Goal: Information Seeking & Learning: Learn about a topic

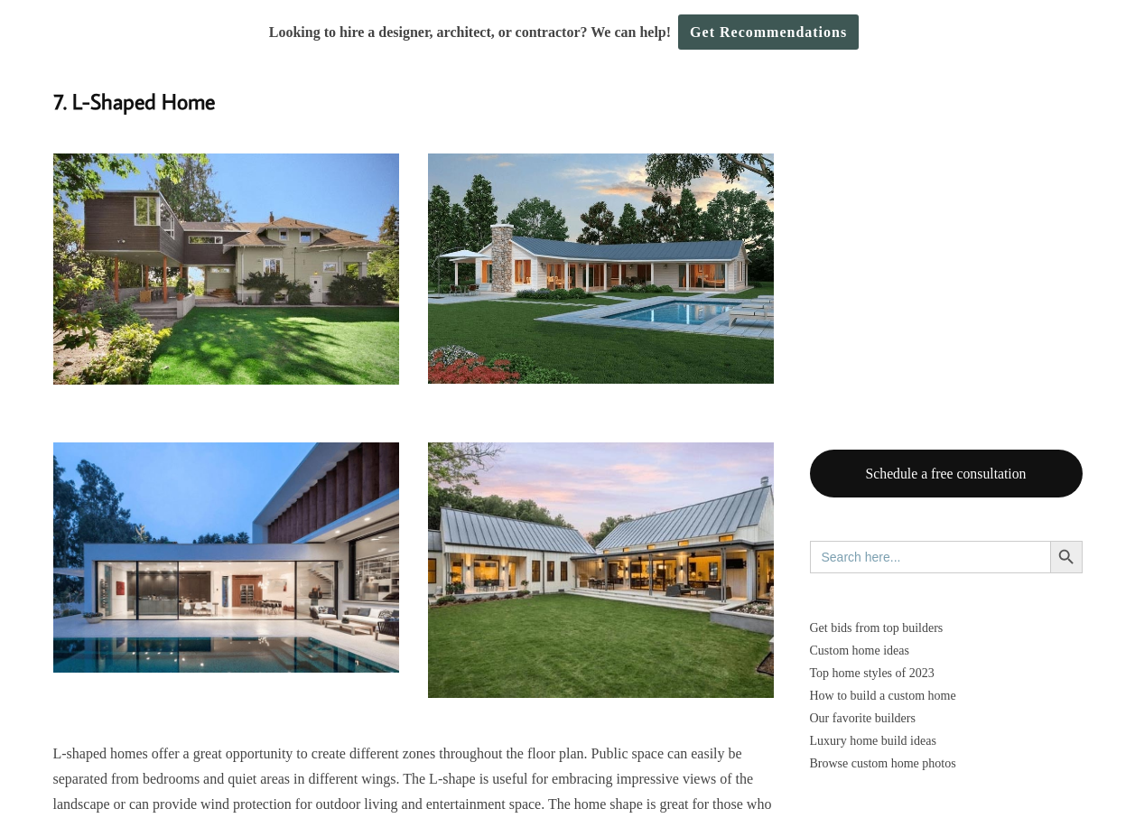
scroll to position [17524, 0]
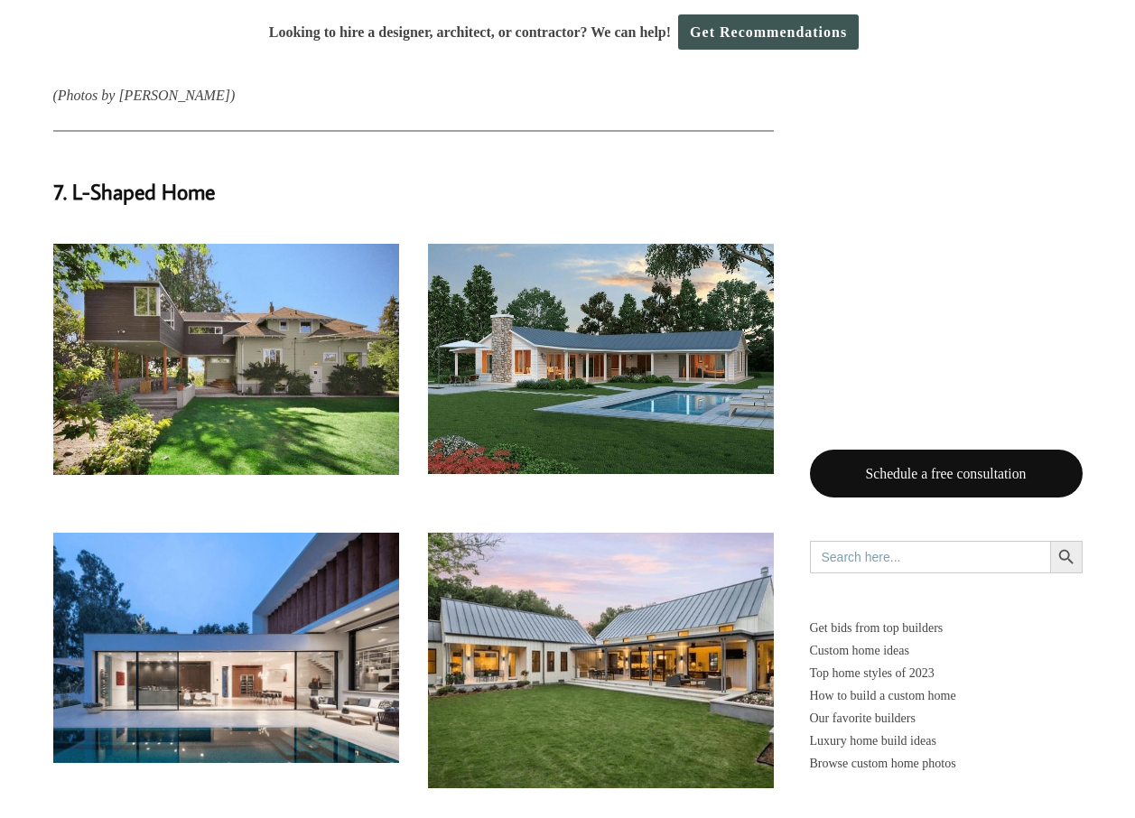
click at [657, 276] on img at bounding box center [601, 359] width 346 height 230
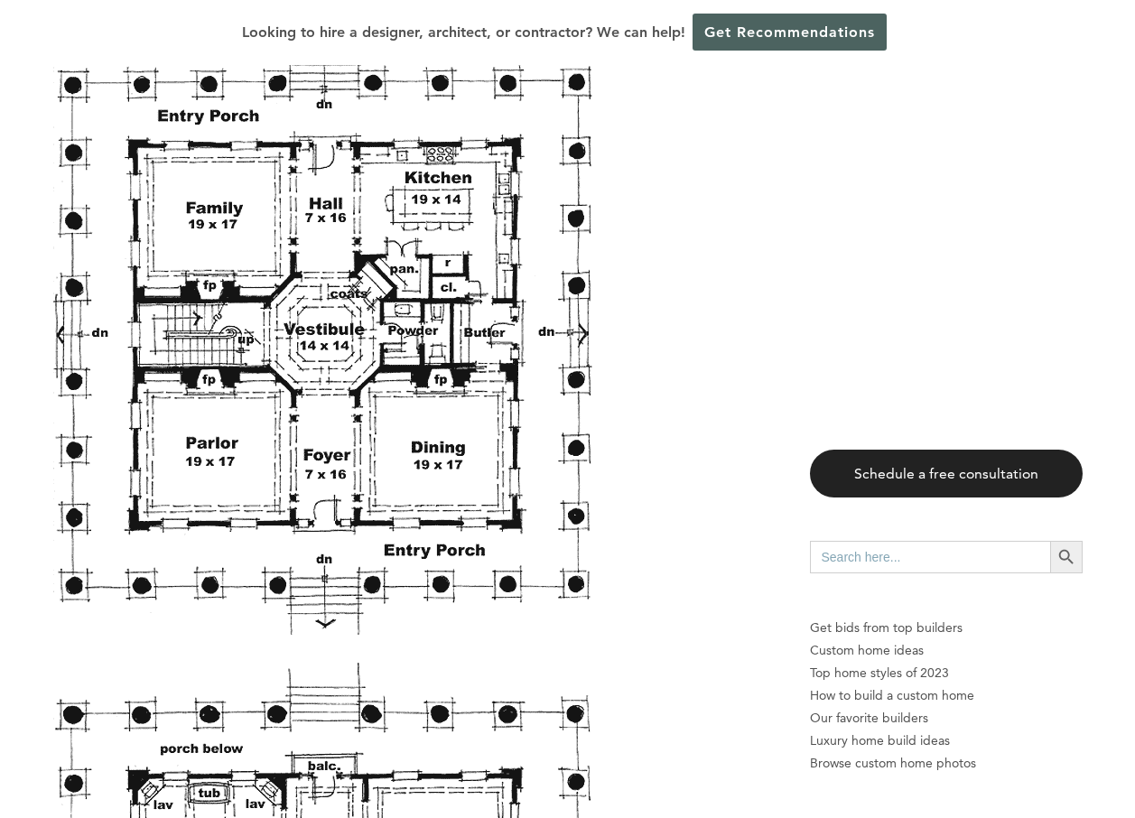
scroll to position [18695, 0]
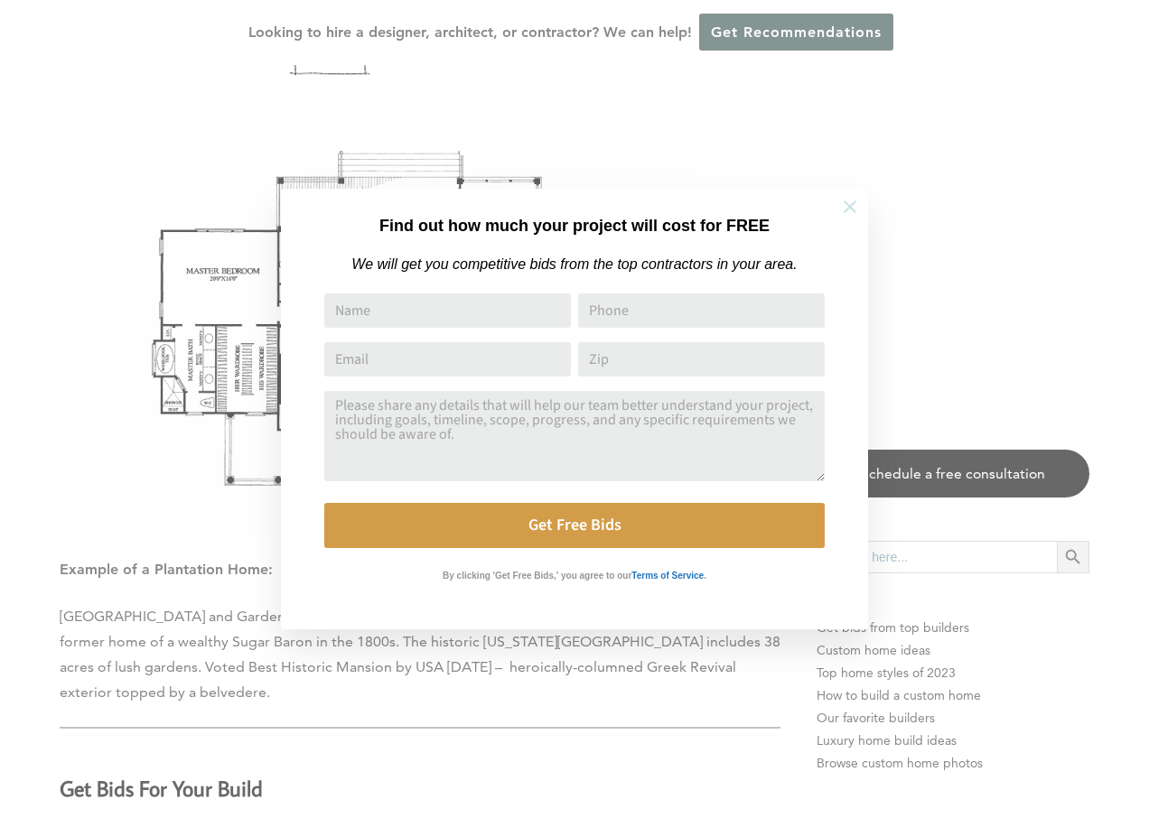
click at [844, 206] on icon at bounding box center [850, 207] width 20 height 20
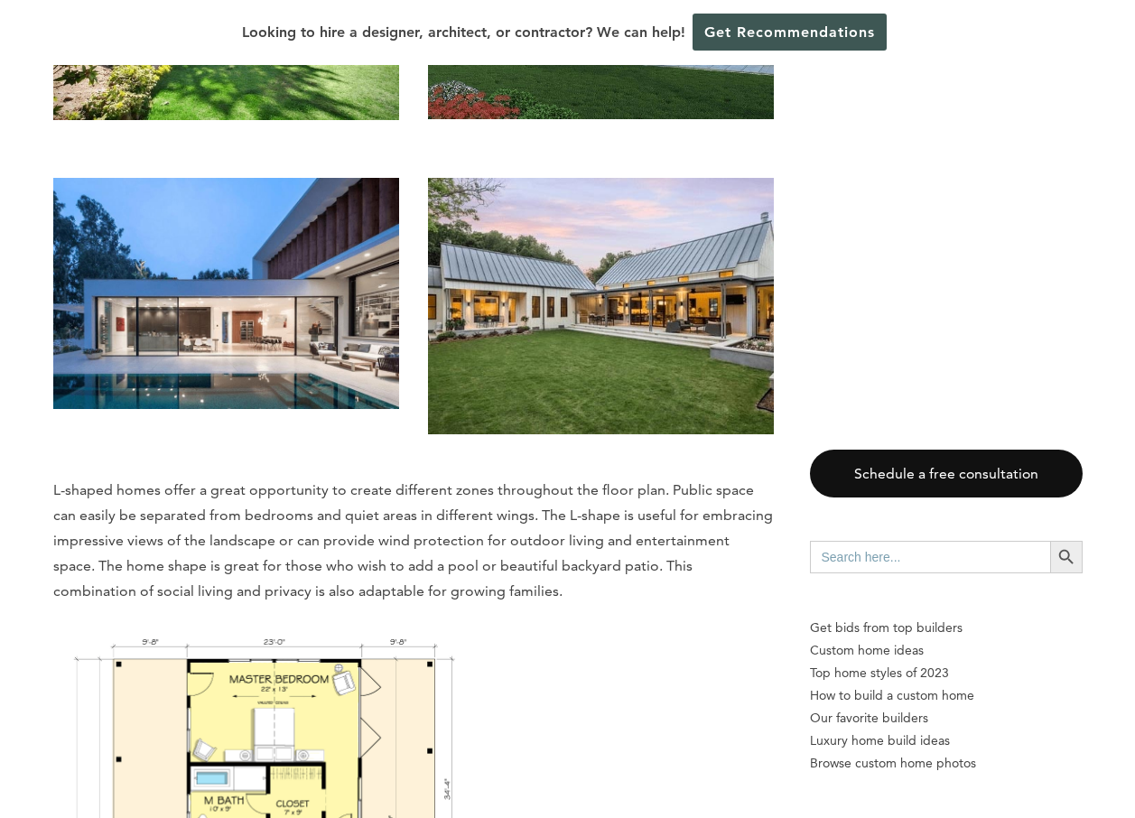
scroll to position [13054, 0]
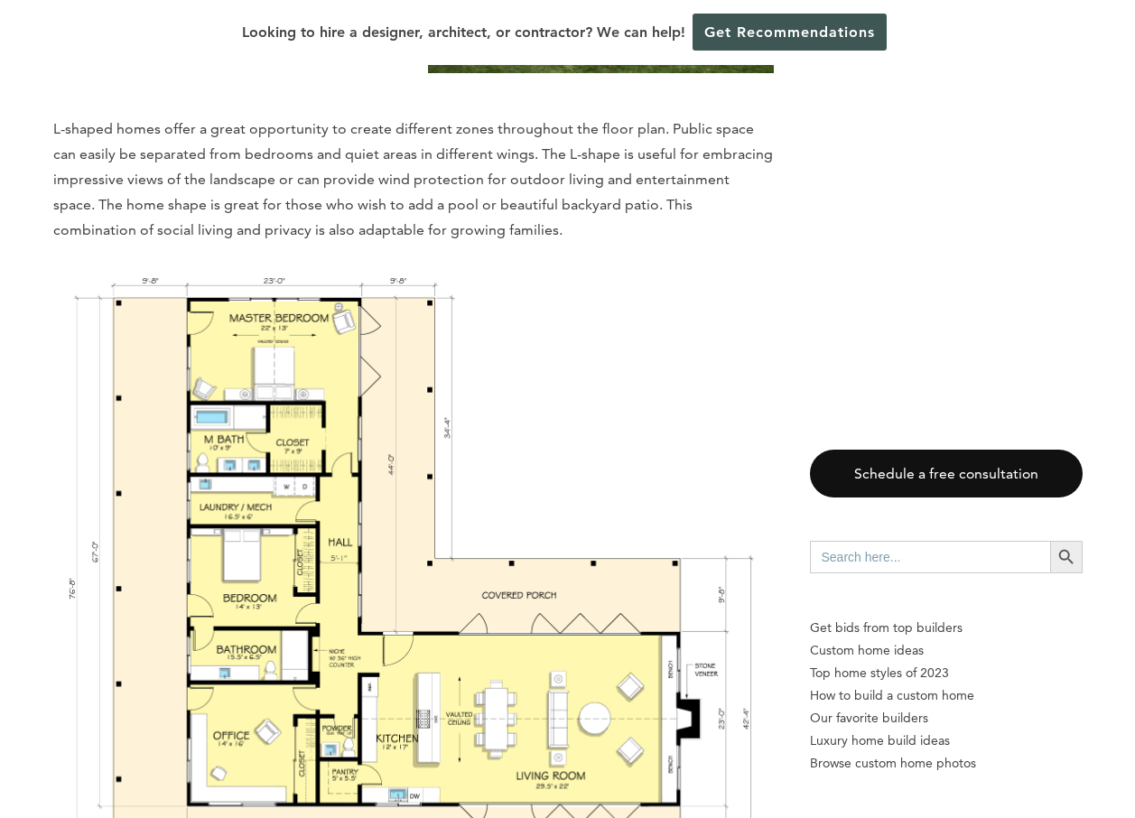
click at [198, 404] on img at bounding box center [413, 601] width 721 height 673
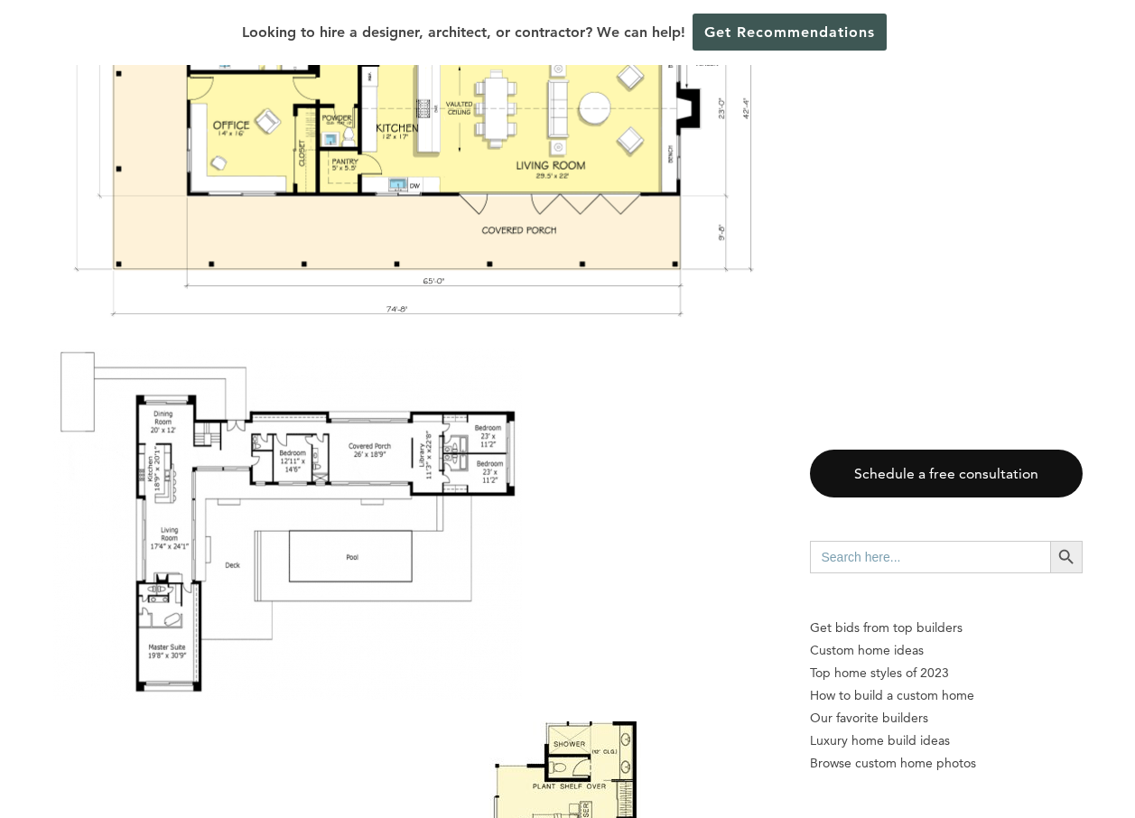
scroll to position [13234, 0]
